Goal: Transaction & Acquisition: Purchase product/service

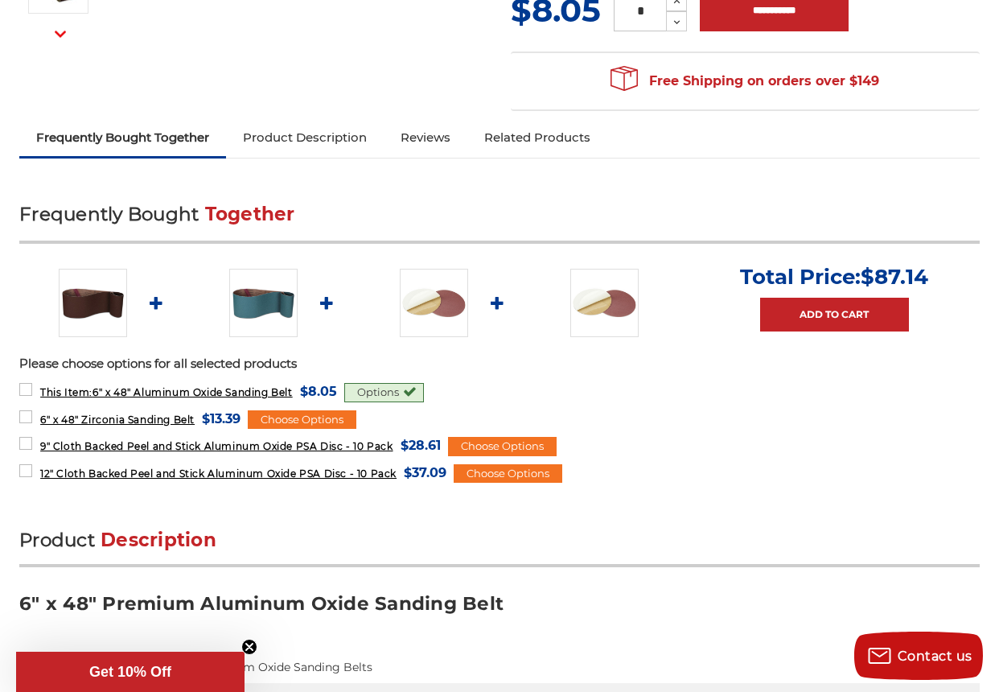
scroll to position [563, 0]
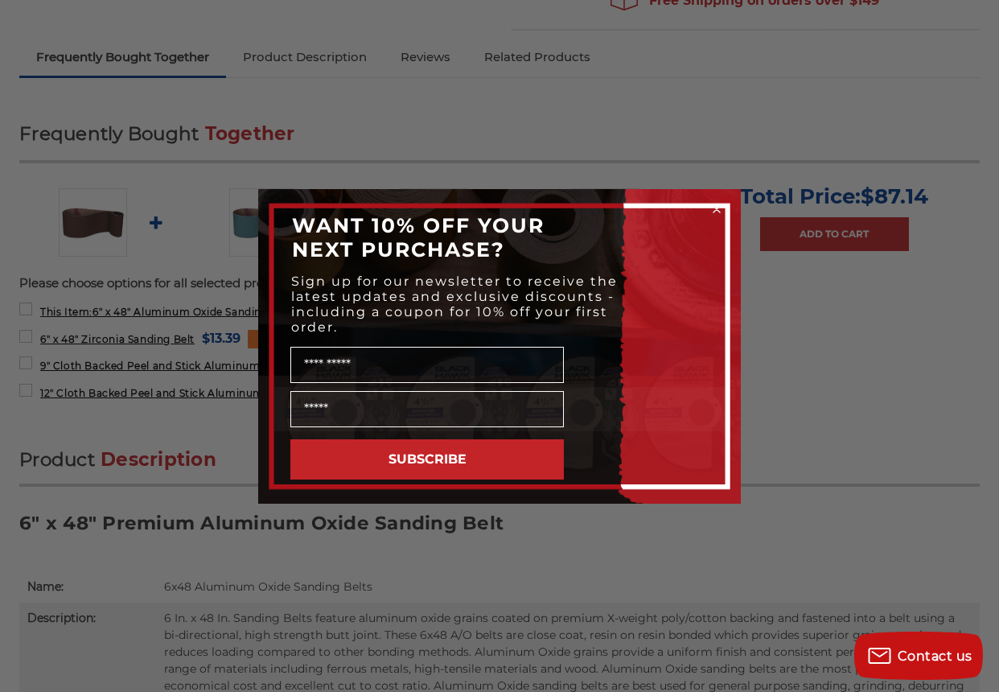
click at [715, 205] on circle "Close dialog" at bounding box center [716, 208] width 15 height 15
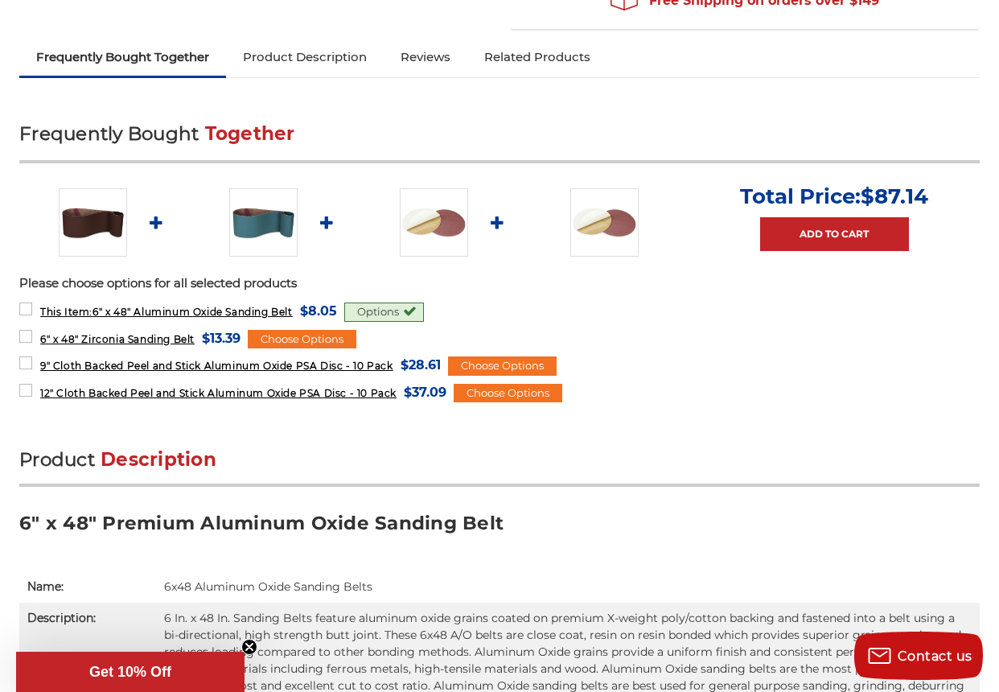
scroll to position [643, 0]
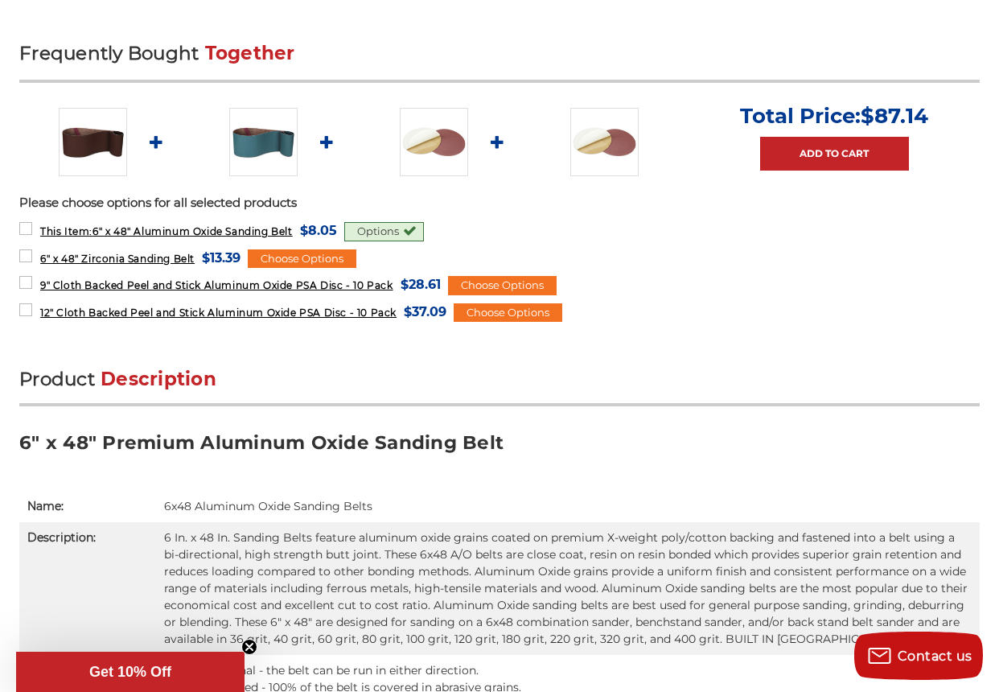
click at [389, 226] on div "Options" at bounding box center [384, 231] width 80 height 19
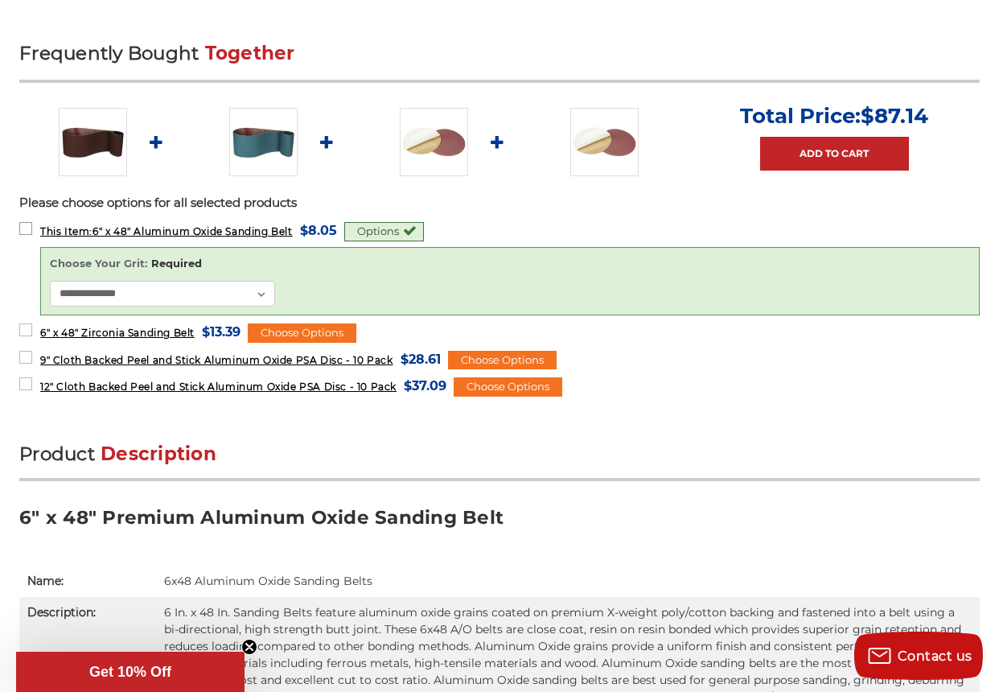
click at [139, 226] on span "This Item: 6" x 48" Aluminum Oxide Sanding Belt" at bounding box center [166, 231] width 252 height 12
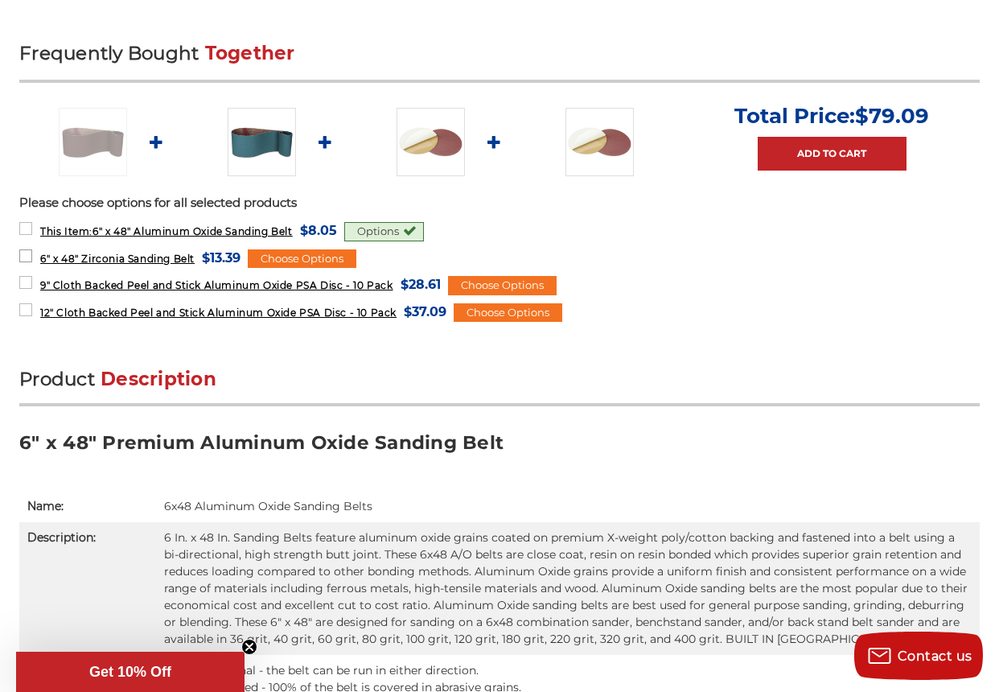
click at [24, 250] on label "6" x 48" Zirconia Sanding Belt MSRP: Was: Now: $13.39 (You save )" at bounding box center [129, 258] width 221 height 22
click at [25, 277] on label "9" Cloth Backed Peel and Stick Aluminum Oxide PSA Disc - 10 Pack MSRP: Was: Now…" at bounding box center [229, 284] width 421 height 22
click at [20, 302] on label "12" Cloth Backed Peel and Stick Aluminum Oxide PSA Disc - 10 Pack MSRP: Was: No…" at bounding box center [232, 312] width 427 height 22
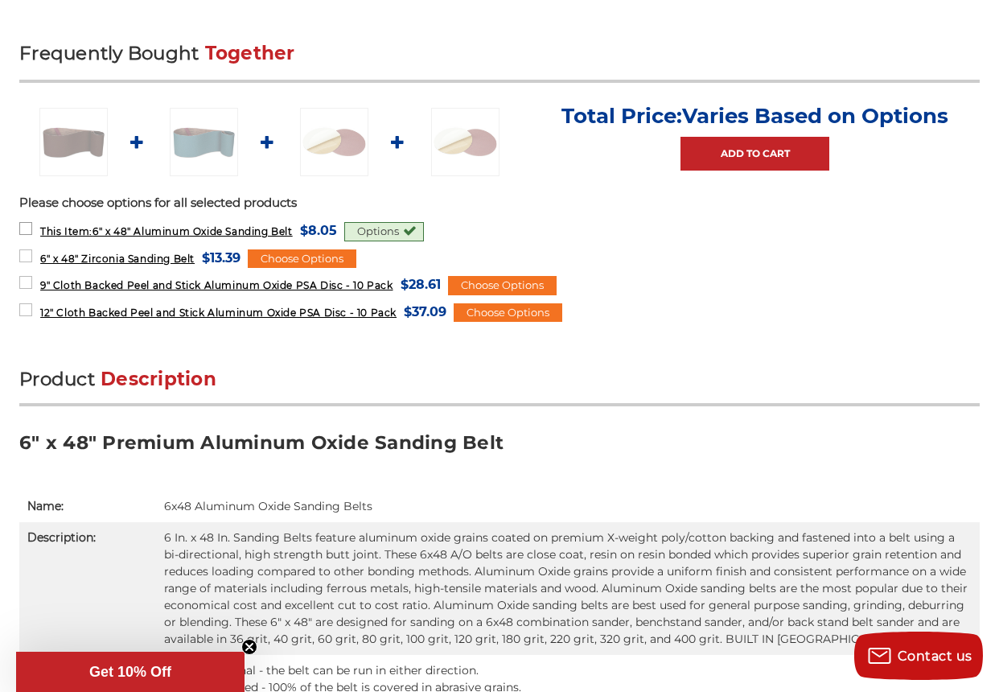
click at [21, 220] on label "This Item: 6" x 48" Aluminum Oxide Sanding Belt MSRP: Was: Now: $8.05 (You save…" at bounding box center [178, 231] width 318 height 22
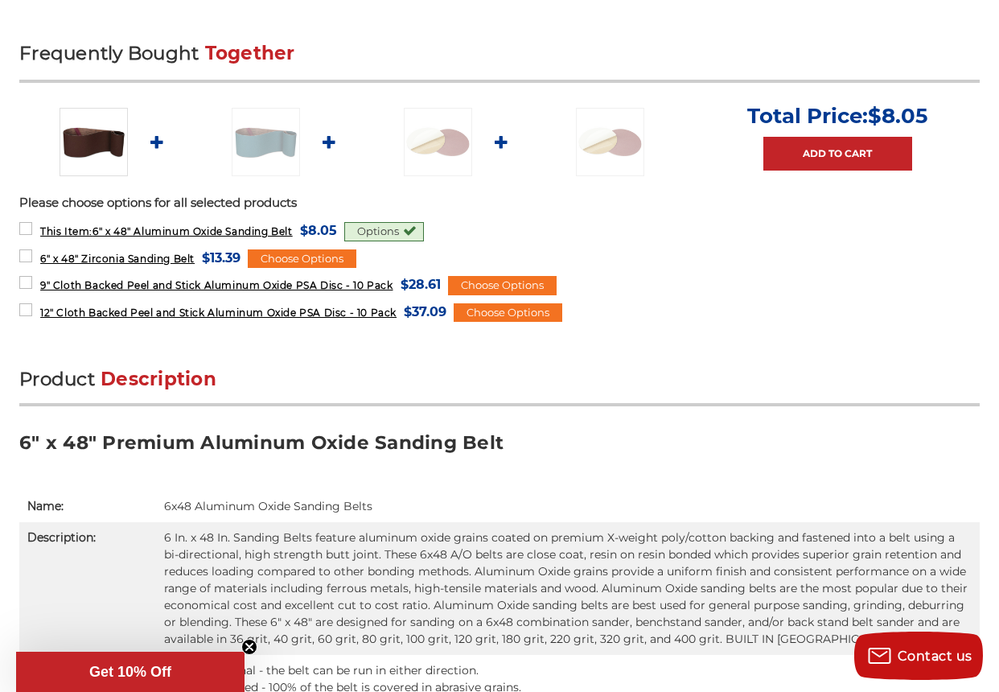
click at [155, 137] on ul "Total Price: $8.05 Add to Cart" at bounding box center [499, 142] width 960 height 79
click at [158, 141] on ul "Total Price: $8.05 Add to Cart" at bounding box center [499, 142] width 960 height 79
click at [154, 137] on ul "Total Price: $8.05 Add to Cart" at bounding box center [499, 142] width 960 height 79
click at [327, 139] on ul "Total Price: $8.05 Add to Cart" at bounding box center [499, 142] width 960 height 79
click at [156, 142] on ul "Total Price: $8.05 Add to Cart" at bounding box center [499, 142] width 960 height 79
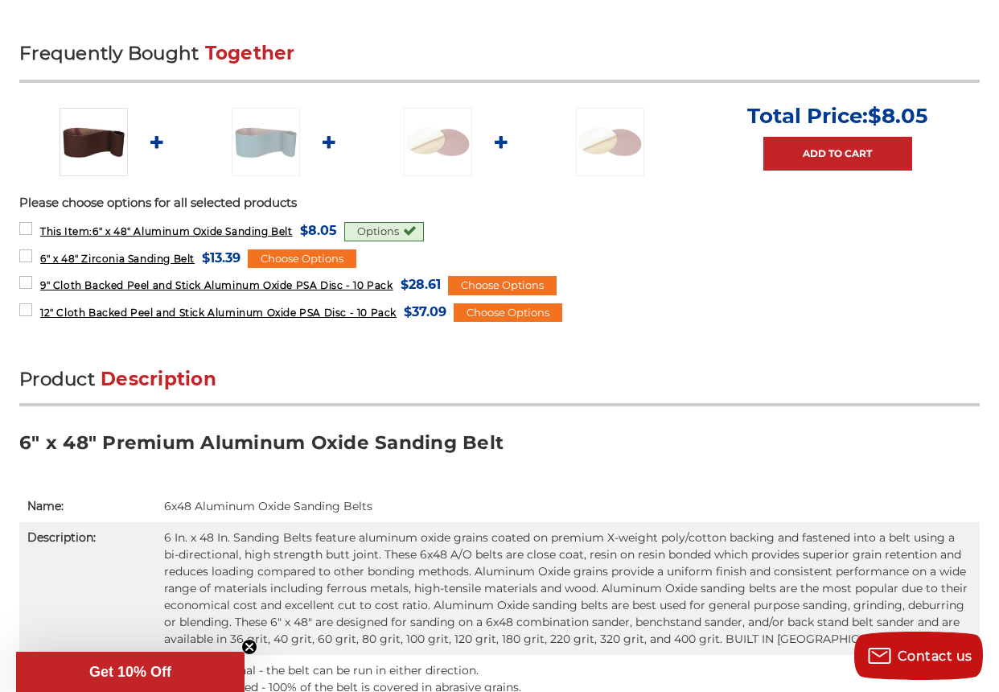
click at [156, 142] on ul "Total Price: $8.05 Add to Cart" at bounding box center [499, 142] width 960 height 79
click at [24, 248] on label "6" x 48" Zirconia Sanding Belt MSRP: Was: Now: $13.39 (You save )" at bounding box center [129, 258] width 221 height 22
click at [23, 250] on label "6" x 48" Zirconia Sanding Belt MSRP: Was: Now: $13.39 (You save )" at bounding box center [129, 258] width 221 height 22
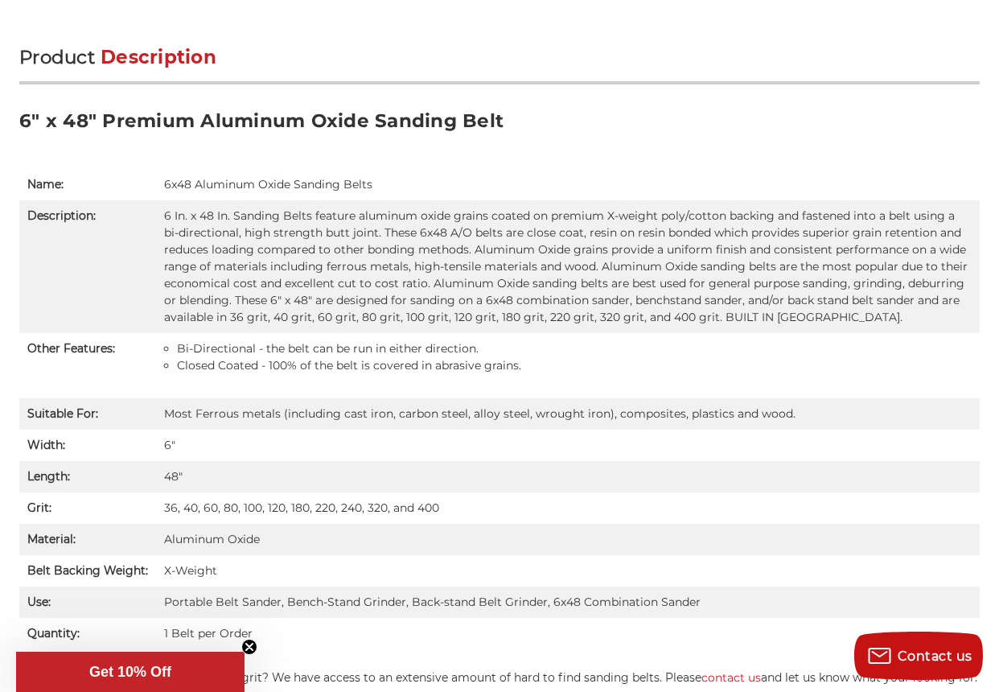
scroll to position [1126, 0]
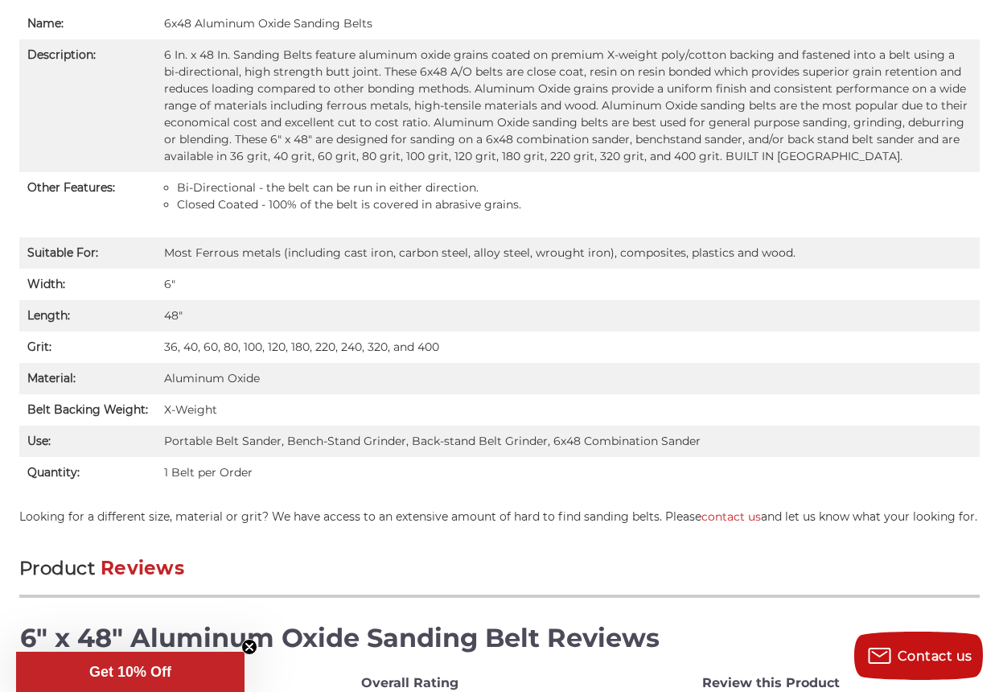
click at [191, 345] on td "36, 40, 60, 80, 100, 120, 180, 220, 240, 320, and 400" at bounding box center [567, 346] width 823 height 31
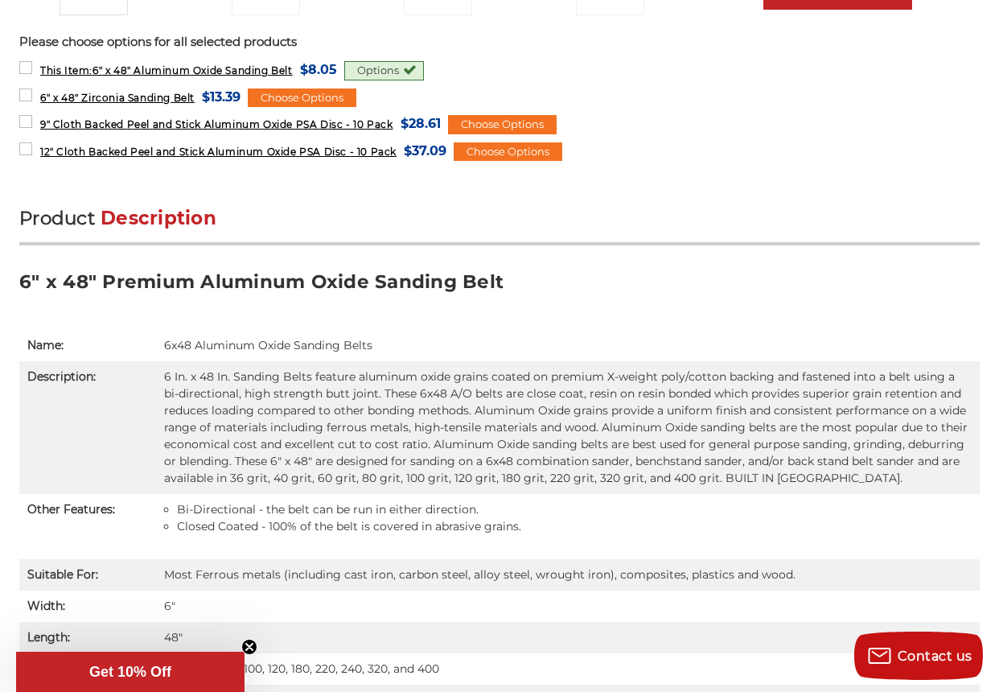
scroll to position [965, 0]
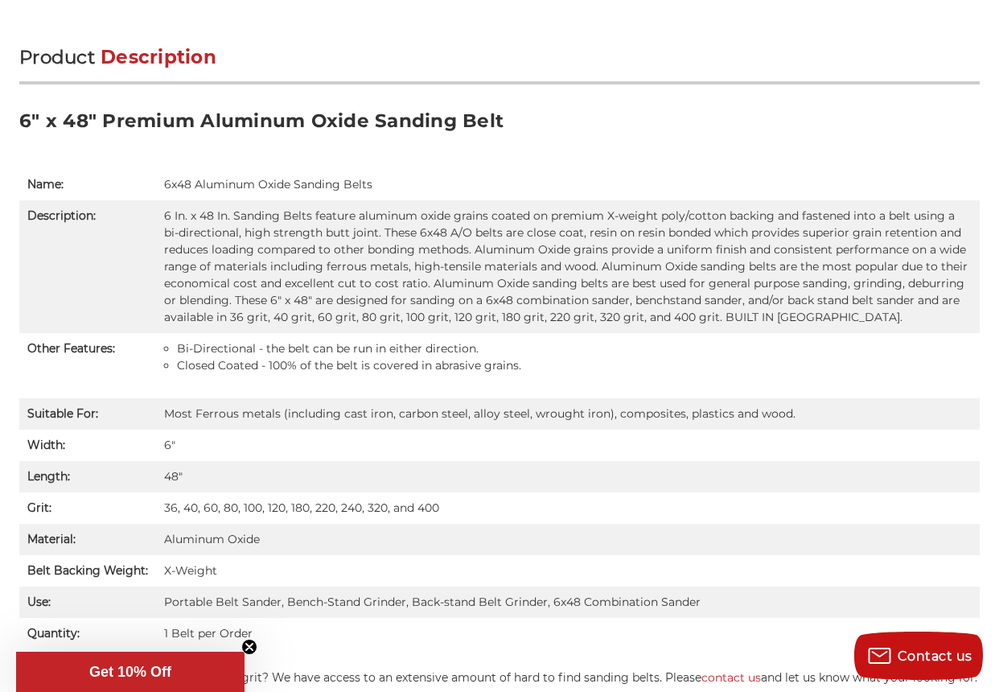
click at [39, 500] on strong "Grit:" at bounding box center [39, 507] width 24 height 14
click at [187, 509] on td "36, 40, 60, 80, 100, 120, 180, 220, 240, 320, and 400" at bounding box center [567, 507] width 823 height 31
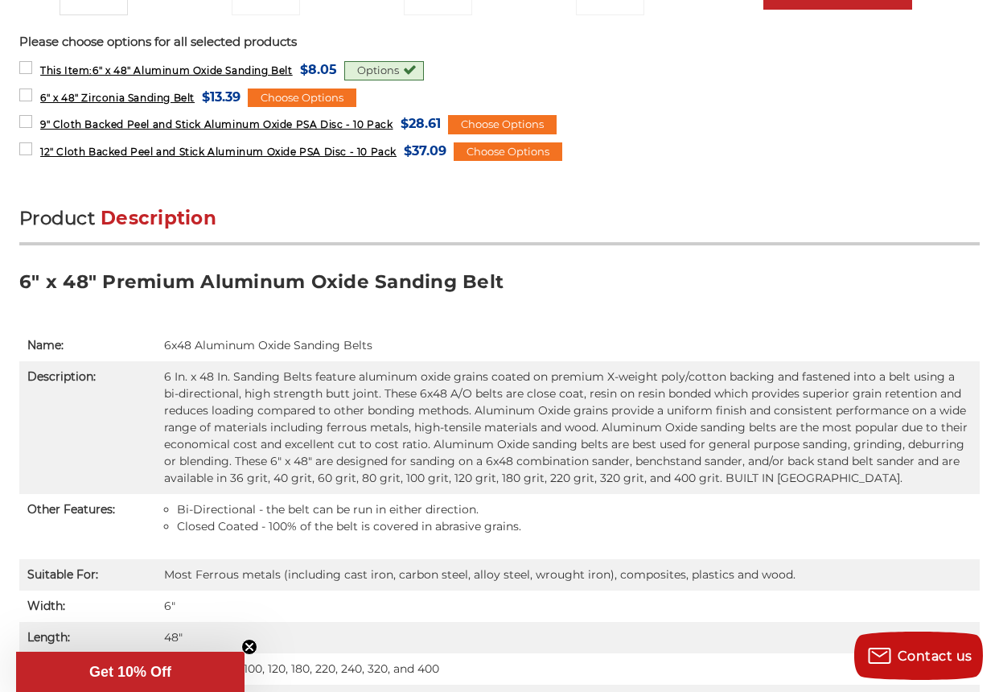
scroll to position [563, 0]
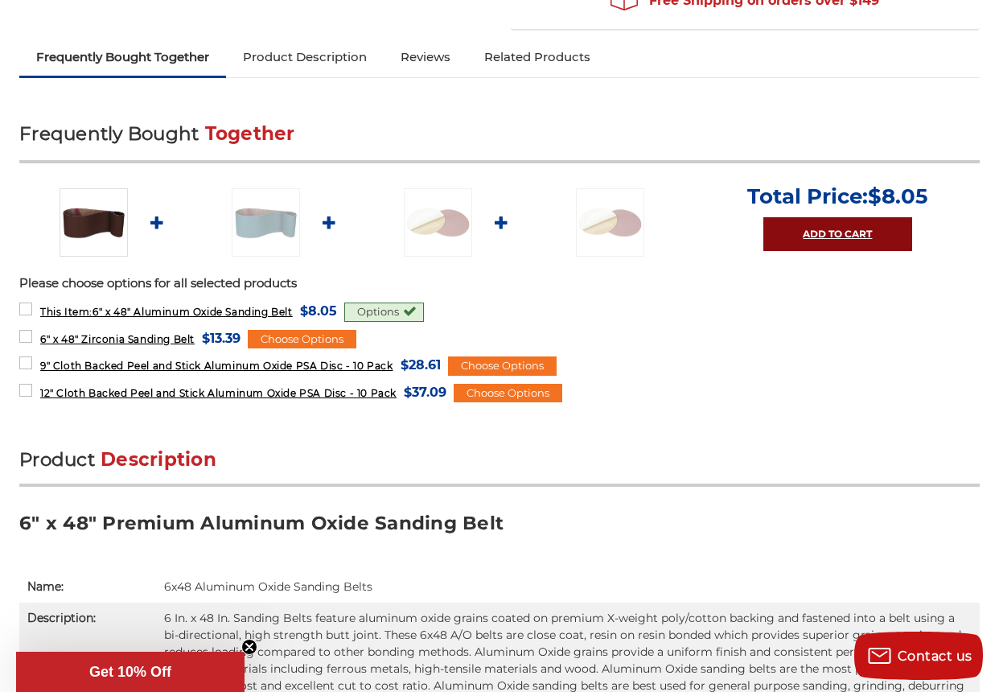
click at [850, 228] on link "Add to Cart" at bounding box center [837, 234] width 149 height 34
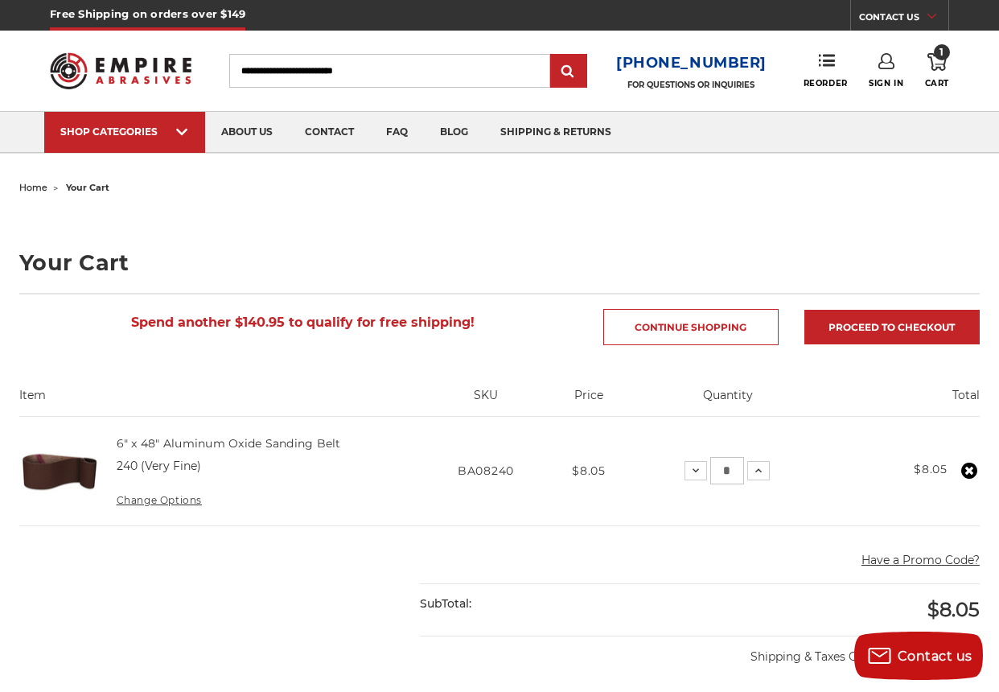
click at [171, 492] on td "6" x 48" Aluminum Oxide Sanding Belt 240 (Very Fine) Change Options" at bounding box center [261, 471] width 322 height 109
click at [172, 496] on link "Change Options" at bounding box center [159, 500] width 85 height 12
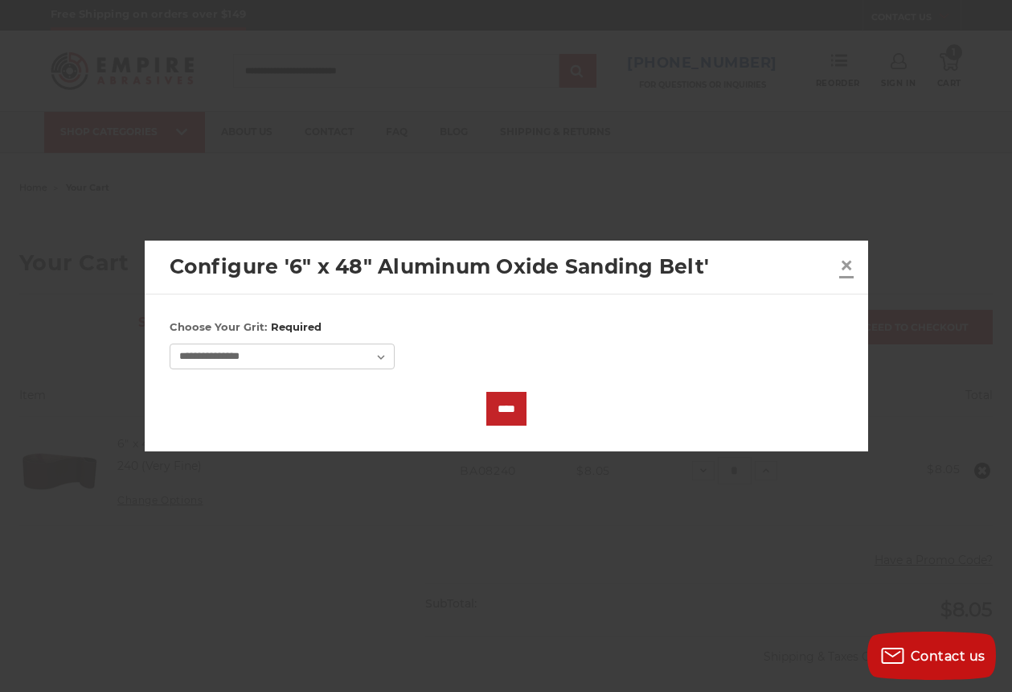
click at [850, 264] on span "×" at bounding box center [846, 264] width 14 height 31
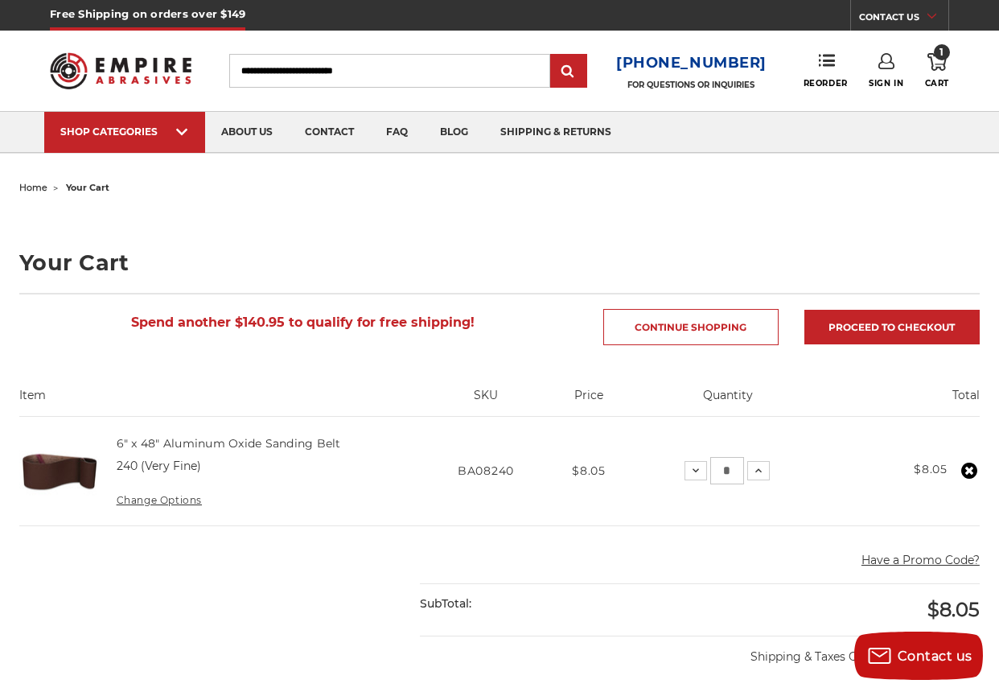
scroll to position [80, 0]
